Goal: Task Accomplishment & Management: Manage account settings

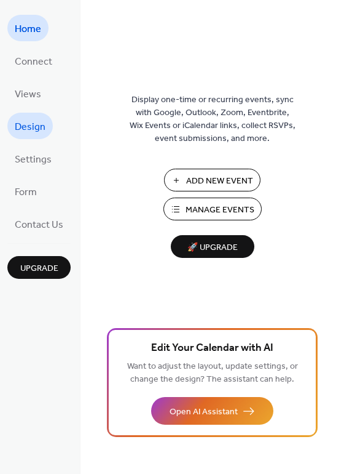
click at [38, 132] on span "Design" at bounding box center [30, 126] width 31 height 19
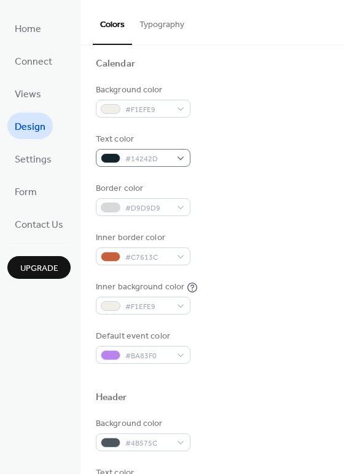
scroll to position [98, 0]
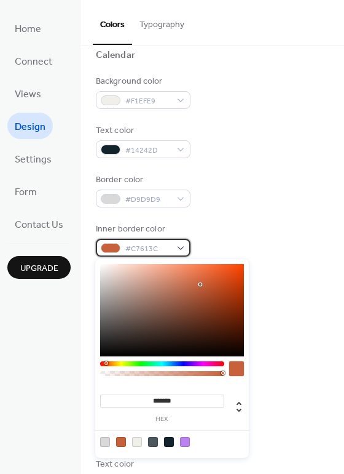
click at [176, 246] on div "#C7613C" at bounding box center [143, 248] width 95 height 18
click at [267, 306] on div "Background color #F1EFE9 Text color #14242D Border color #D9D9D9 Inner border c…" at bounding box center [212, 215] width 233 height 280
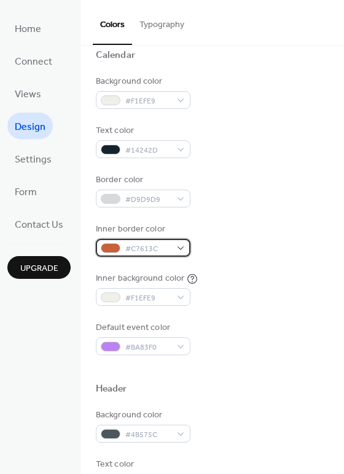
click at [164, 240] on div "#C7613C" at bounding box center [143, 248] width 95 height 18
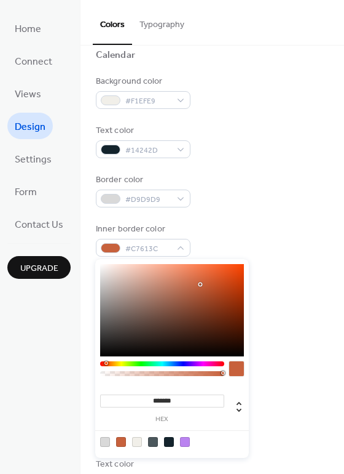
click at [234, 376] on div at bounding box center [236, 371] width 15 height 21
click at [234, 375] on div at bounding box center [236, 368] width 15 height 15
drag, startPoint x: 194, startPoint y: 403, endPoint x: 111, endPoint y: 402, distance: 83.6
click at [111, 402] on input "*******" at bounding box center [162, 400] width 124 height 13
paste input
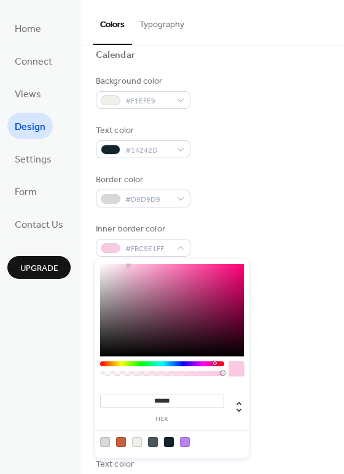
type input "******"
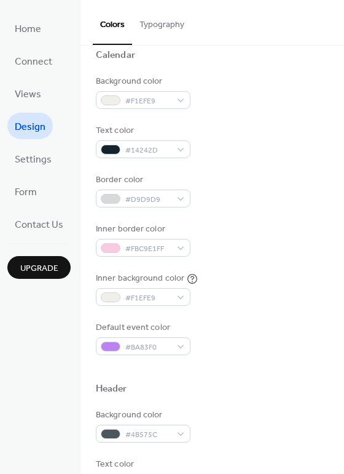
click at [304, 367] on div at bounding box center [212, 369] width 233 height 28
click at [155, 434] on span "#4B575C" at bounding box center [148, 434] width 46 height 13
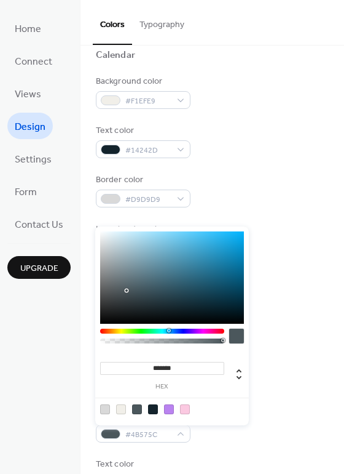
drag, startPoint x: 200, startPoint y: 365, endPoint x: 121, endPoint y: 364, distance: 79.3
click at [121, 364] on input "*******" at bounding box center [162, 368] width 124 height 13
paste input
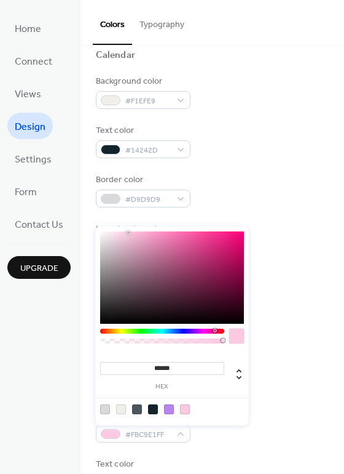
type input "******"
click at [305, 374] on div at bounding box center [212, 369] width 233 height 28
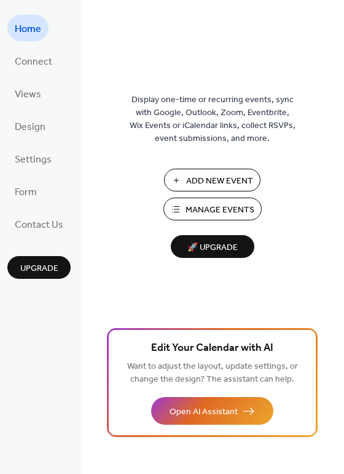
click at [32, 138] on ul "Home Connect Views Design Settings Form Contact Us" at bounding box center [38, 126] width 63 height 222
click at [32, 131] on span "Design" at bounding box center [30, 126] width 31 height 19
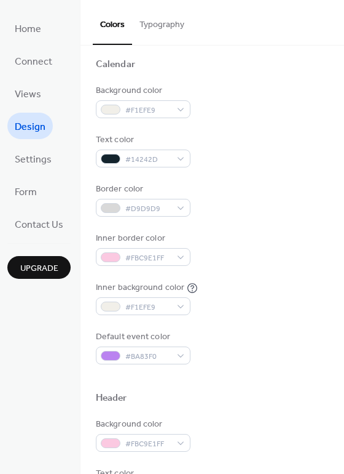
scroll to position [95, 0]
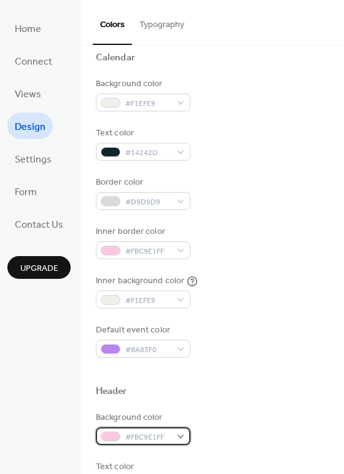
click at [131, 434] on span "#FBC9E1FF" at bounding box center [148, 436] width 46 height 13
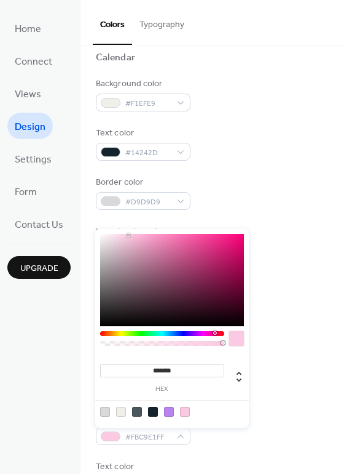
drag, startPoint x: 188, startPoint y: 368, endPoint x: 55, endPoint y: 365, distance: 132.2
click at [55, 365] on body "Home Connect Views Design Settings Form Contact Us Upgrade Design Upgrade Color…" at bounding box center [172, 237] width 344 height 474
paste input
type input "******"
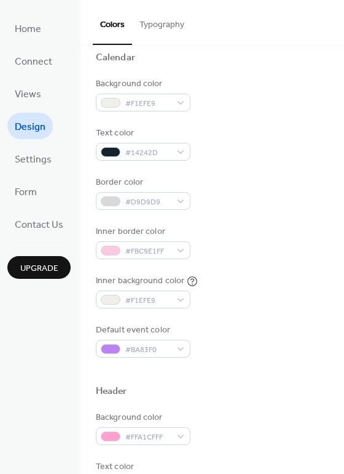
click at [288, 376] on div at bounding box center [212, 371] width 233 height 28
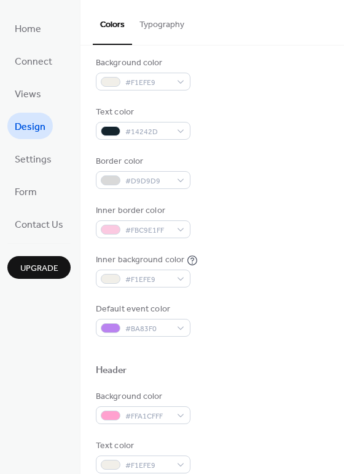
scroll to position [119, 0]
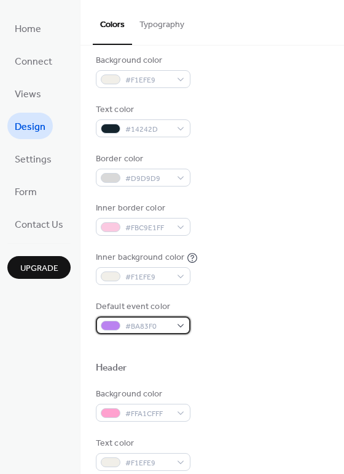
click at [184, 325] on div "#BA83F0" at bounding box center [143, 325] width 95 height 18
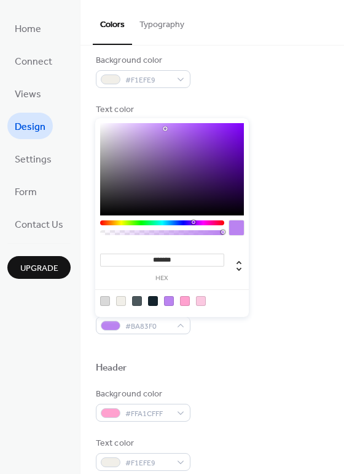
click at [204, 300] on div at bounding box center [201, 301] width 10 height 10
type input "*******"
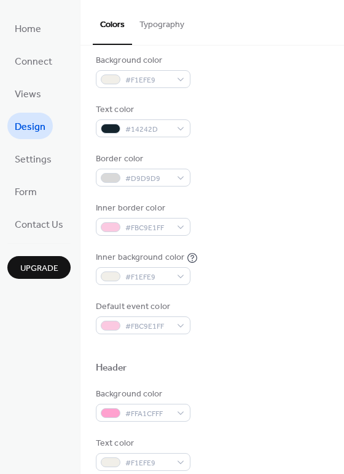
click at [274, 329] on div "Default event color #FBC9E1FF" at bounding box center [212, 317] width 233 height 34
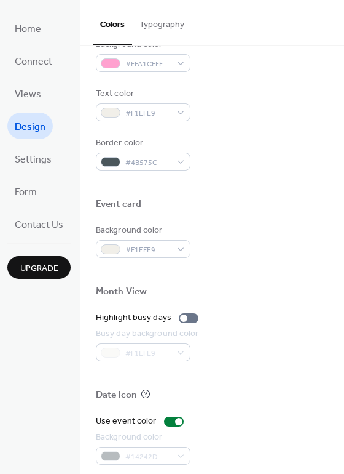
scroll to position [469, 0]
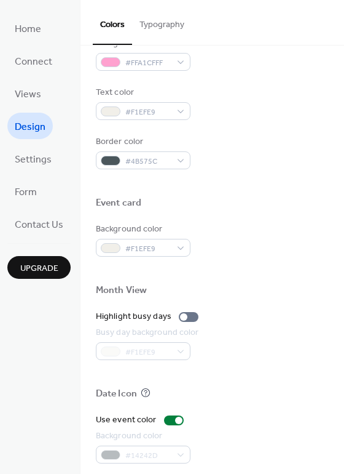
click at [175, 16] on button "Typography" at bounding box center [162, 22] width 60 height 44
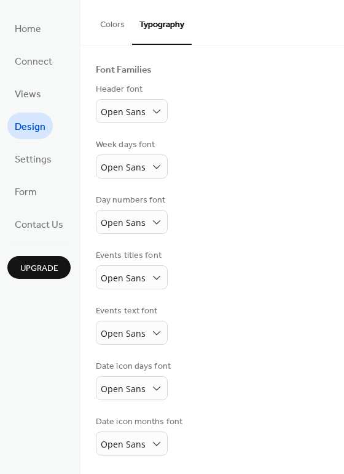
scroll to position [73, 0]
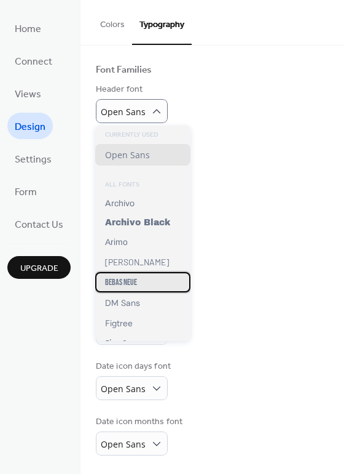
click at [156, 283] on div "Bebas Neue" at bounding box center [142, 282] width 95 height 20
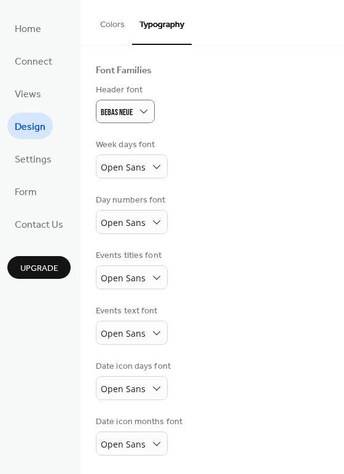
scroll to position [71, 0]
click at [132, 113] on div "Bebas Neue" at bounding box center [125, 111] width 59 height 23
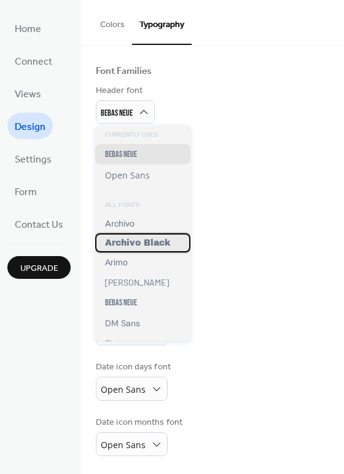
click at [153, 239] on span "Archivo Black" at bounding box center [137, 242] width 65 height 9
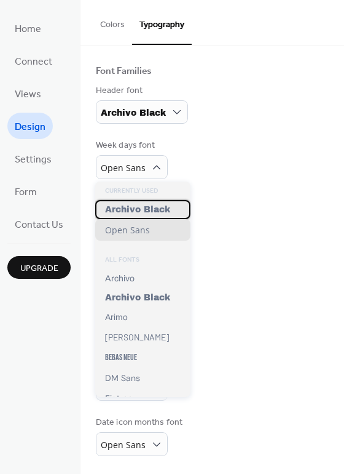
click at [149, 207] on span "Archivo Black" at bounding box center [137, 209] width 65 height 9
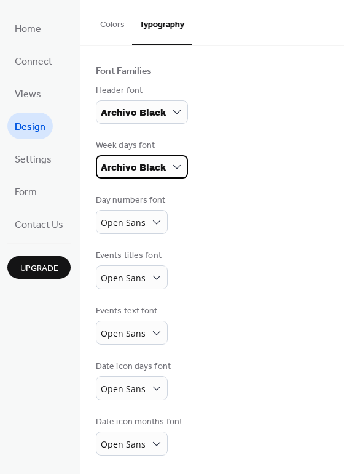
click at [150, 171] on span "Archivo Black" at bounding box center [133, 167] width 65 height 9
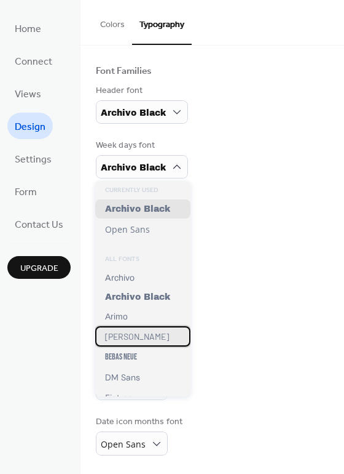
click at [136, 335] on div "[PERSON_NAME]" at bounding box center [142, 336] width 95 height 20
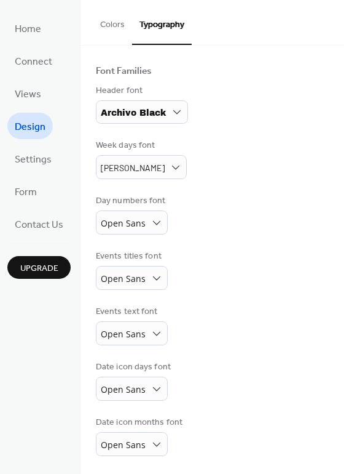
click at [220, 223] on div "Day numbers font Open Sans" at bounding box center [212, 214] width 233 height 40
